Goal: Task Accomplishment & Management: Use online tool/utility

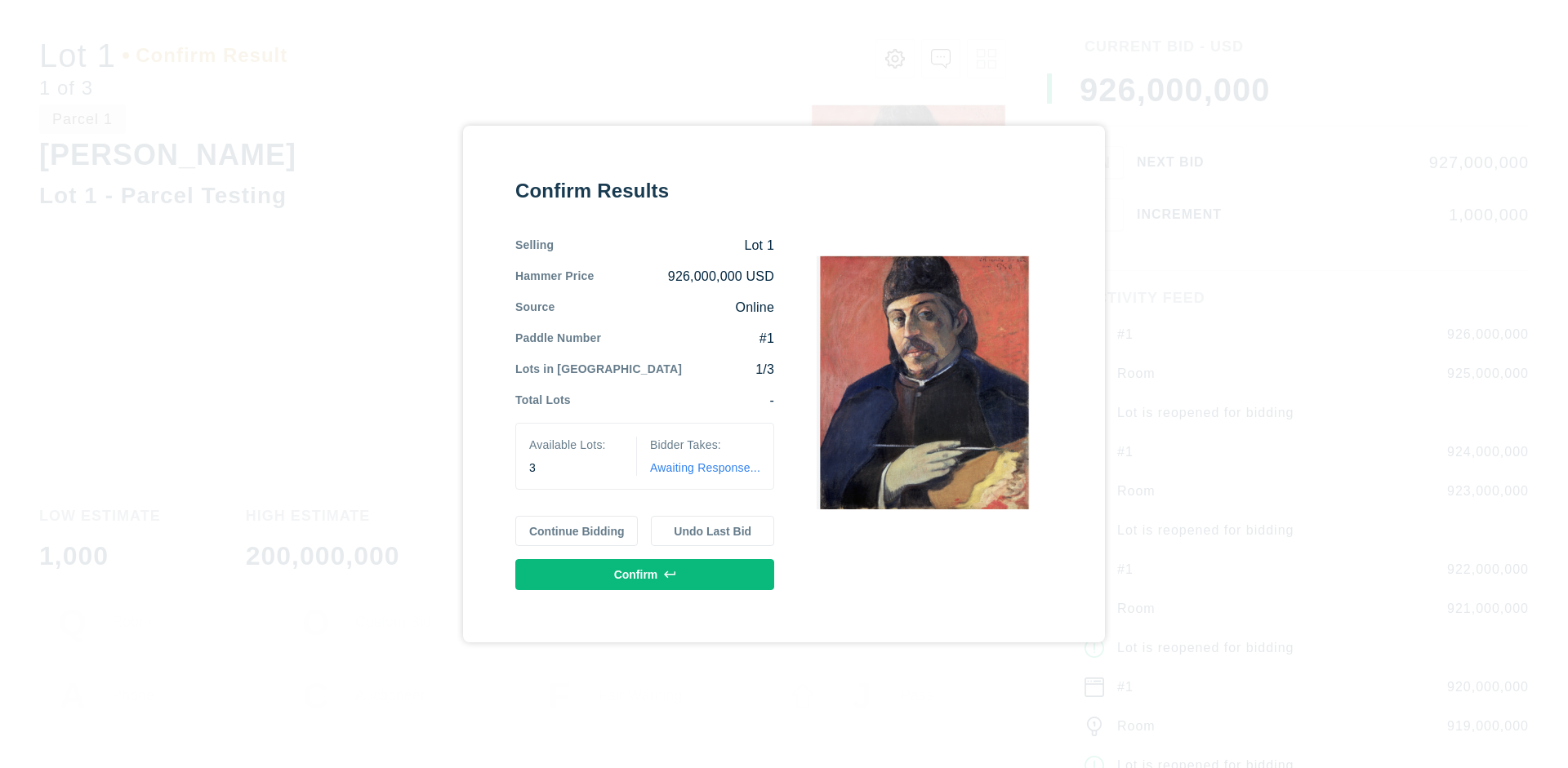
click at [578, 531] on button "Continue Bidding" at bounding box center [577, 531] width 124 height 31
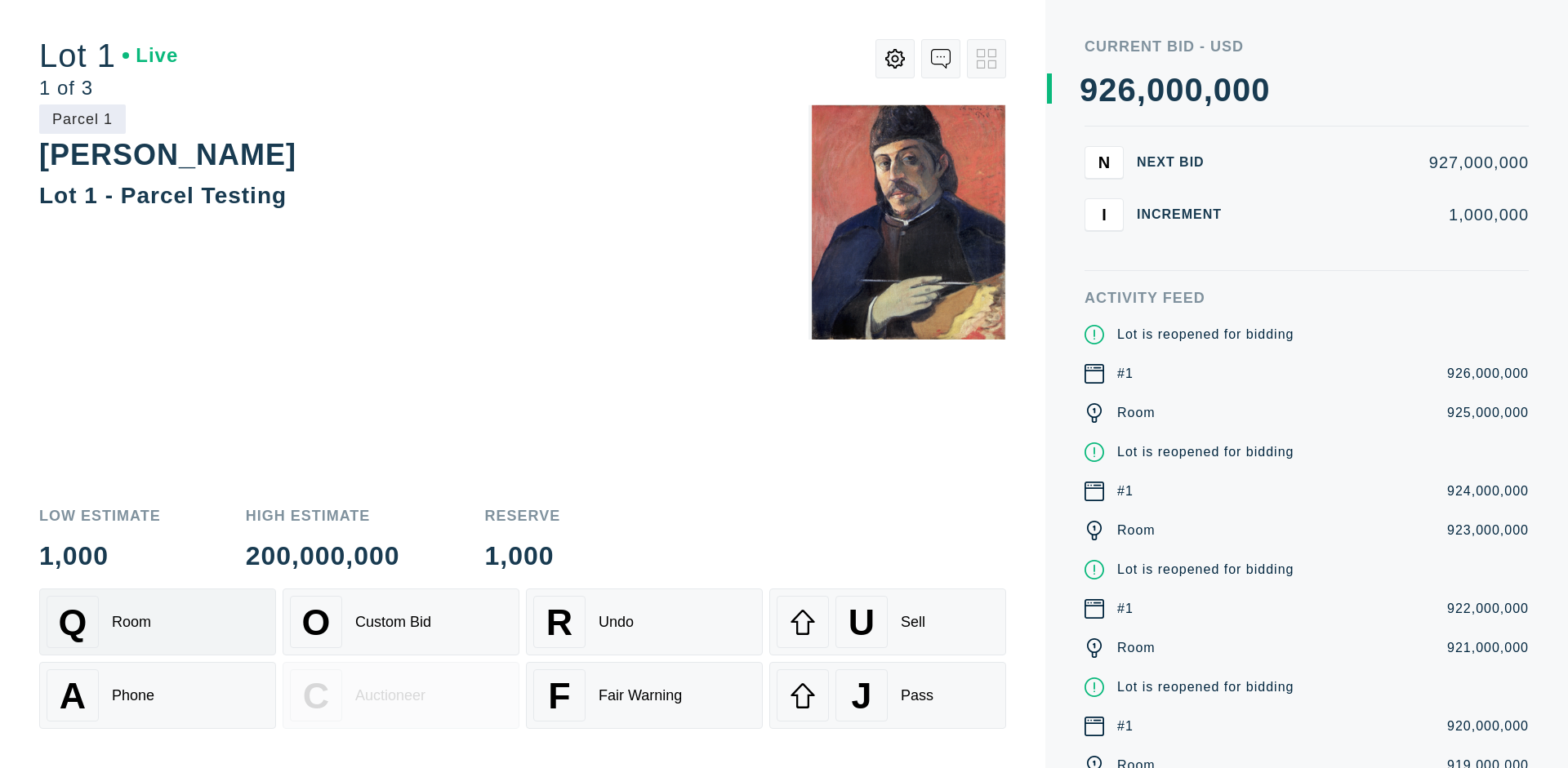
click at [158, 622] on div "Q Room" at bounding box center [158, 622] width 222 height 53
